Goal: Information Seeking & Learning: Understand process/instructions

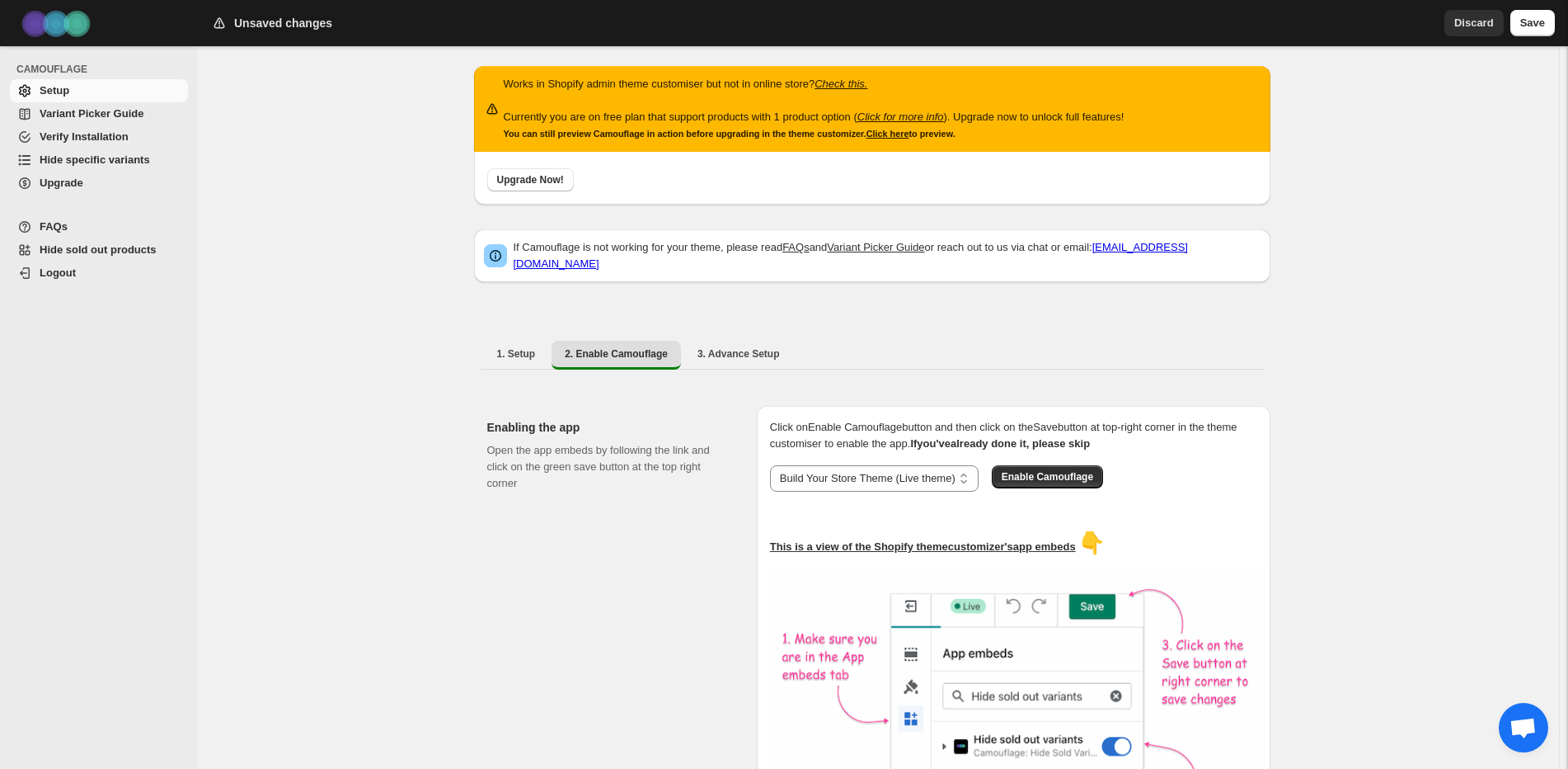
select select "**********"
